Goal: Transaction & Acquisition: Obtain resource

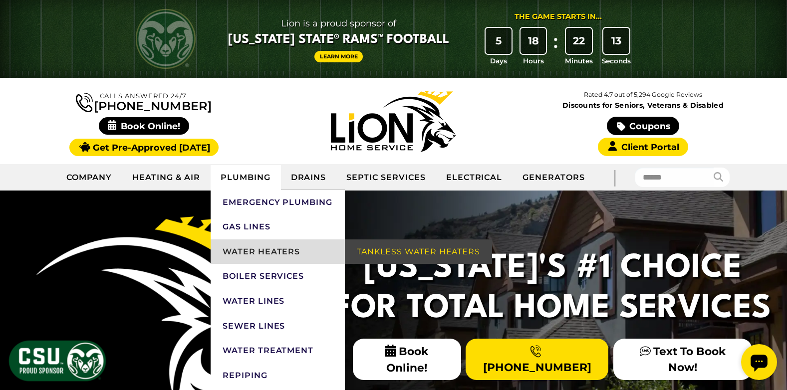
click at [260, 254] on link "Water Heaters" at bounding box center [278, 252] width 134 height 25
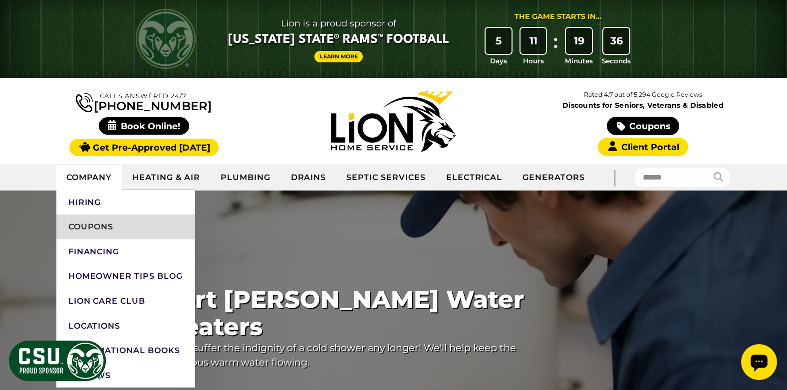
click at [90, 231] on link "Coupons" at bounding box center [125, 227] width 139 height 25
